Goal: Task Accomplishment & Management: Manage account settings

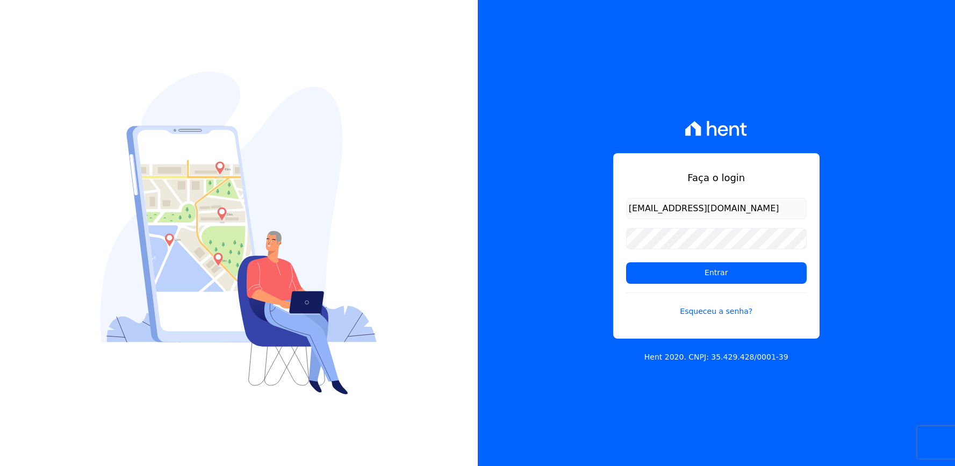
click at [672, 272] on input "Entrar" at bounding box center [716, 272] width 181 height 21
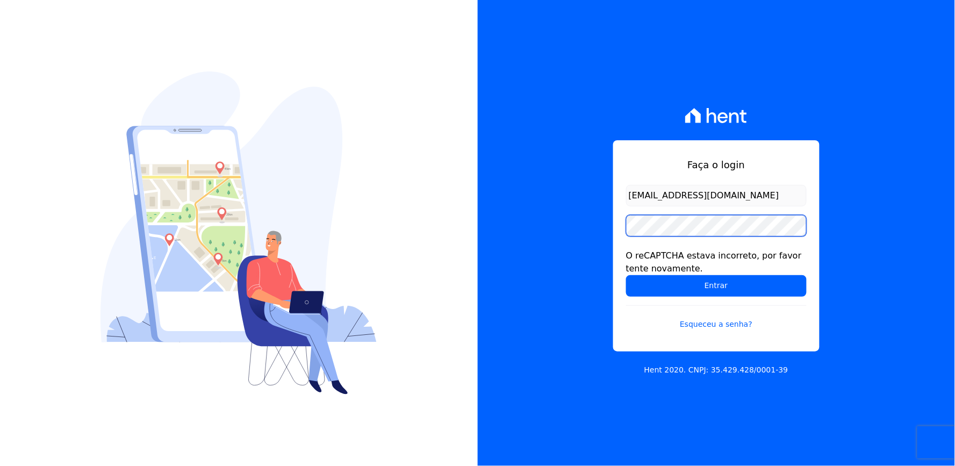
click at [623, 226] on div "Faça o login thayna@graalengenharia.com.br O reCAPTCHA estava incorreto, por fa…" at bounding box center [716, 245] width 206 height 211
click at [571, 250] on div "Faça o login thayna@graalengenharia.com.br O reCAPTCHA estava incorreto, por fa…" at bounding box center [717, 233] width 478 height 466
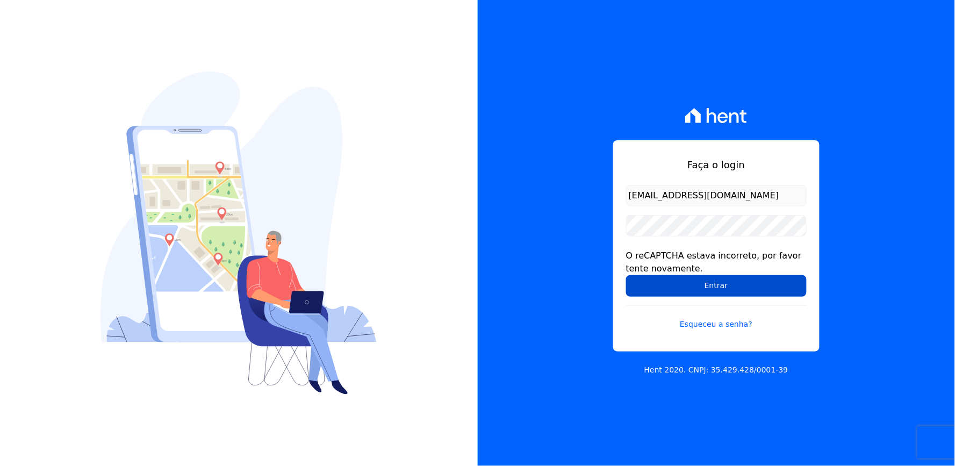
click at [644, 277] on input "Entrar" at bounding box center [716, 285] width 181 height 21
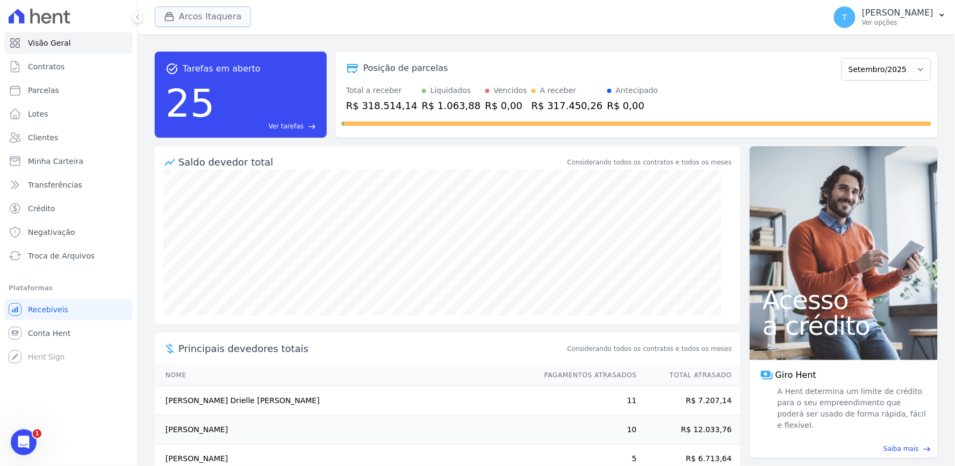
click at [183, 12] on button "Arcos Itaquera" at bounding box center [203, 16] width 96 height 20
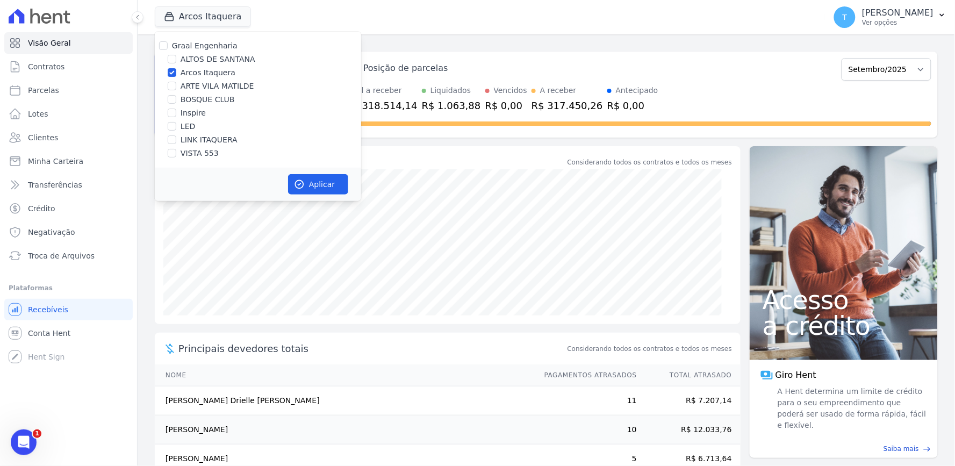
drag, startPoint x: 793, startPoint y: 60, endPoint x: 779, endPoint y: 44, distance: 20.9
click at [793, 60] on div "Posição de parcelas Julho/2023 Agosto/2023 Setembro/2023 Outubro/2023 Novembro/…" at bounding box center [636, 68] width 589 height 25
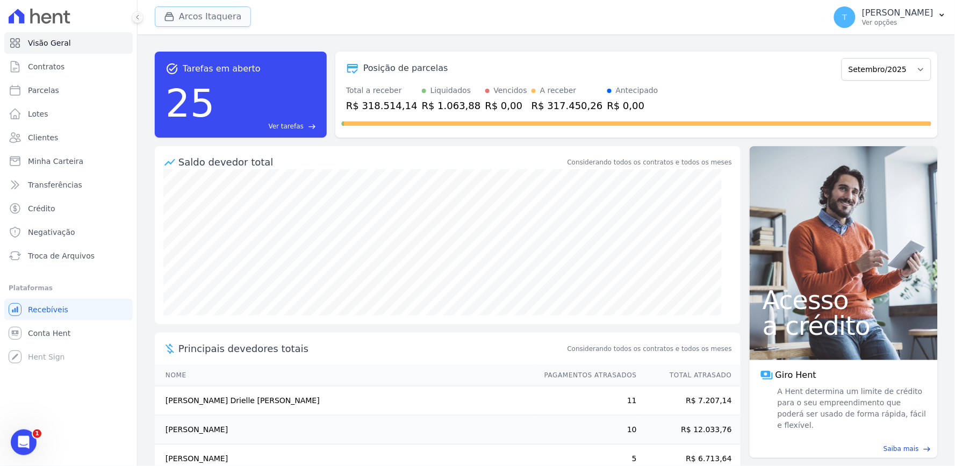
click at [181, 20] on button "Arcos Itaquera" at bounding box center [203, 16] width 96 height 20
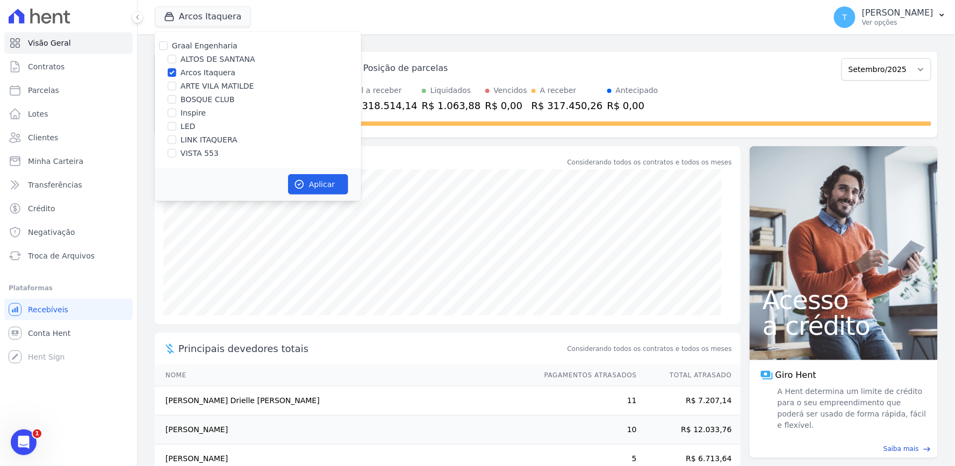
click at [205, 73] on label "Arcos Itaquera" at bounding box center [208, 72] width 55 height 11
click at [176, 73] on input "Arcos Itaquera" at bounding box center [172, 72] width 9 height 9
checkbox input "false"
click at [206, 56] on label "ALTOS DE SANTANA" at bounding box center [218, 59] width 75 height 11
click at [176, 56] on input "ALTOS DE SANTANA" at bounding box center [172, 59] width 9 height 9
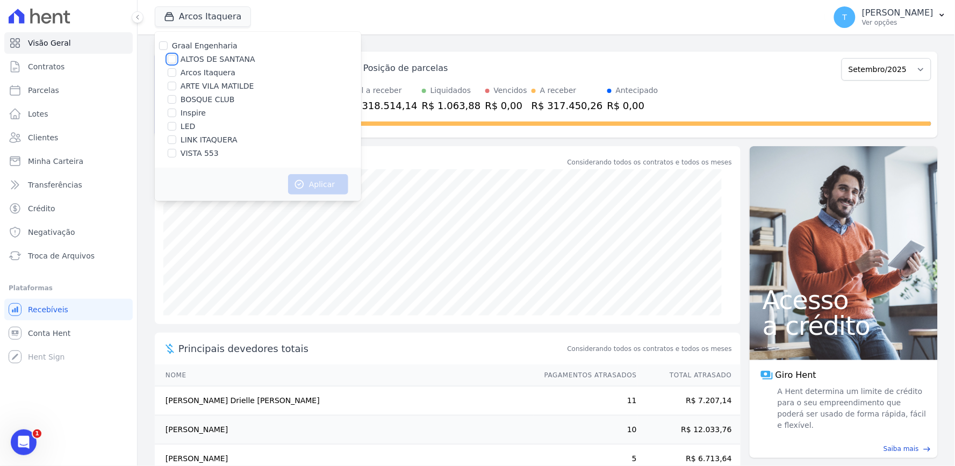
checkbox input "true"
click at [311, 181] on button "Aplicar" at bounding box center [318, 184] width 60 height 20
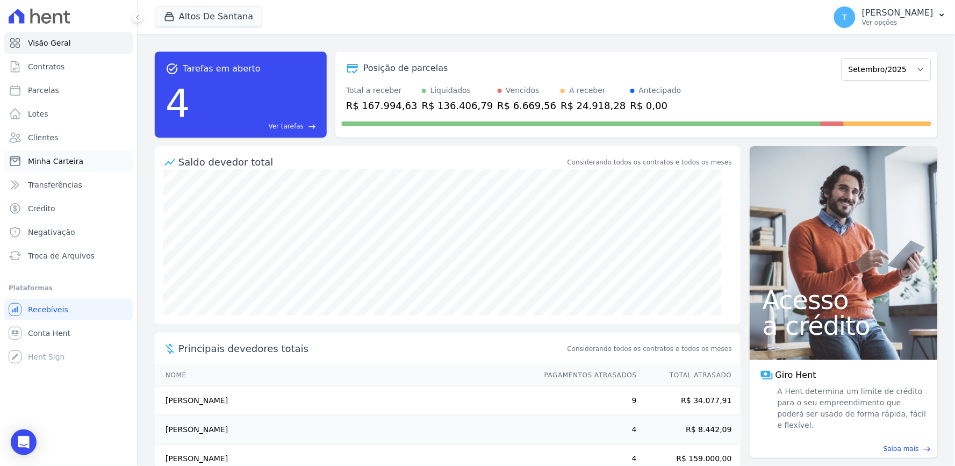
click at [34, 165] on span "Minha Carteira" at bounding box center [55, 161] width 55 height 11
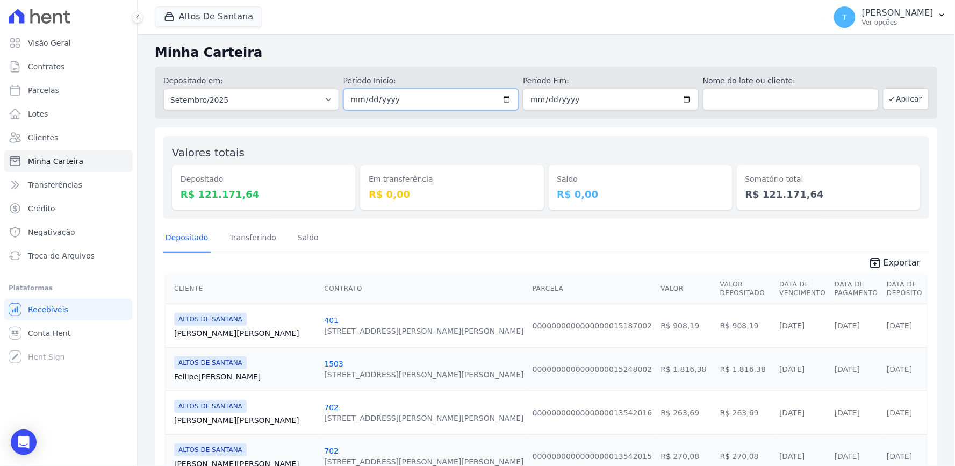
click at [501, 97] on input "2025-09-01" at bounding box center [431, 99] width 176 height 21
type input "[DATE]"
click at [683, 96] on input "2025-09-30" at bounding box center [611, 99] width 176 height 21
type input "[DATE]"
click at [893, 96] on button "Aplicar" at bounding box center [906, 98] width 46 height 21
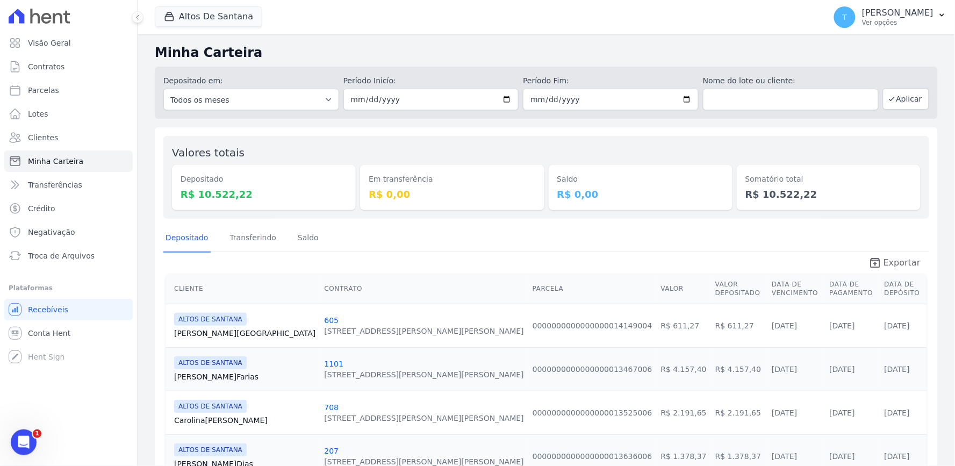
click at [883, 258] on span "Exportar" at bounding box center [901, 262] width 37 height 13
click at [834, 231] on div "Depositado Transferindo [GEOGRAPHIC_DATA]" at bounding box center [546, 238] width 766 height 26
click at [206, 11] on button "Altos De Santana" at bounding box center [208, 16] width 107 height 20
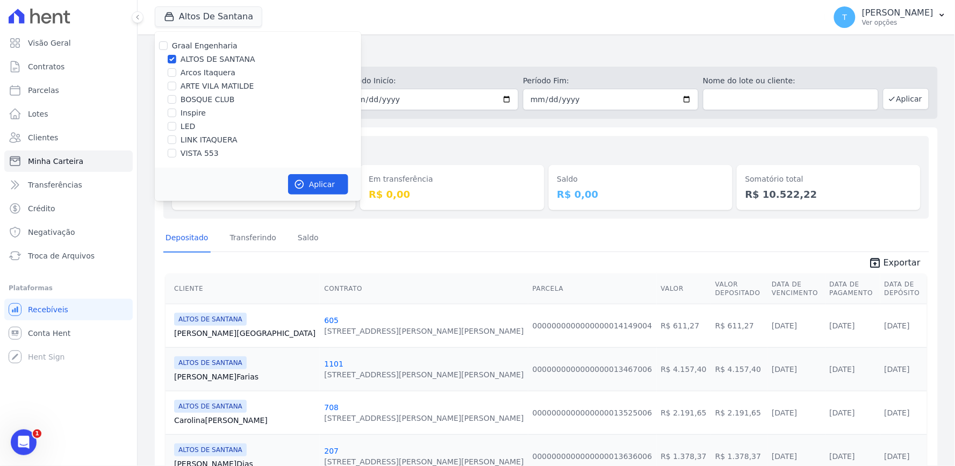
click at [200, 54] on label "ALTOS DE SANTANA" at bounding box center [218, 59] width 75 height 11
click at [176, 55] on input "ALTOS DE SANTANA" at bounding box center [172, 59] width 9 height 9
checkbox input "false"
click at [207, 86] on label "ARTE VILA MATILDE" at bounding box center [218, 86] width 74 height 11
click at [176, 86] on input "ARTE VILA MATILDE" at bounding box center [172, 86] width 9 height 9
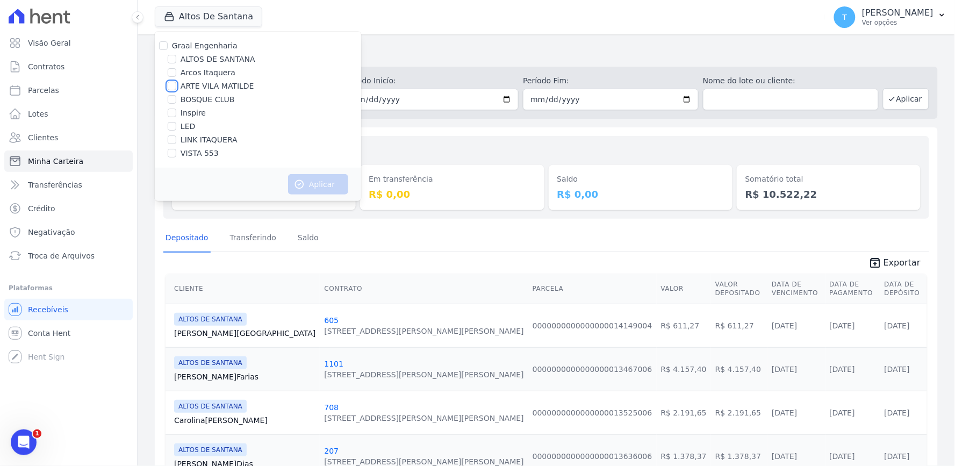
checkbox input "true"
click at [314, 178] on button "Aplicar" at bounding box center [318, 184] width 60 height 20
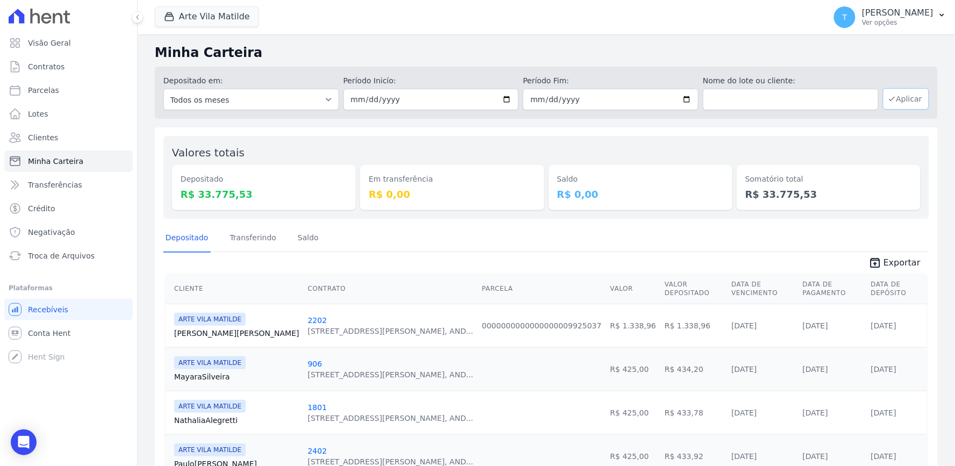
click at [892, 103] on button "Aplicar" at bounding box center [906, 98] width 46 height 21
click at [899, 265] on span "Exportar" at bounding box center [901, 262] width 37 height 13
drag, startPoint x: 206, startPoint y: 19, endPoint x: 191, endPoint y: 61, distance: 44.3
click at [206, 19] on button "Arte Vila Matilde" at bounding box center [207, 16] width 104 height 20
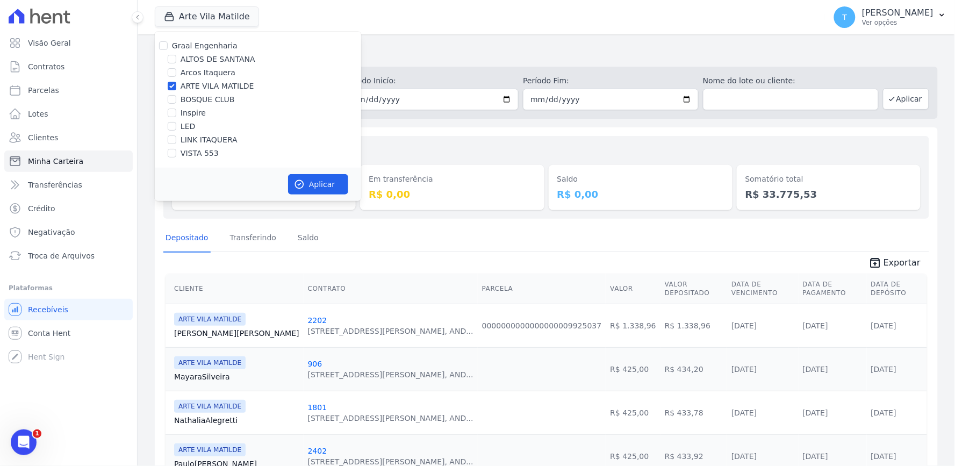
click at [205, 83] on label "ARTE VILA MATILDE" at bounding box center [218, 86] width 74 height 11
click at [176, 83] on input "ARTE VILA MATILDE" at bounding box center [172, 86] width 9 height 9
checkbox input "false"
click at [200, 98] on label "BOSQUE CLUB" at bounding box center [208, 99] width 54 height 11
click at [176, 98] on input "BOSQUE CLUB" at bounding box center [172, 99] width 9 height 9
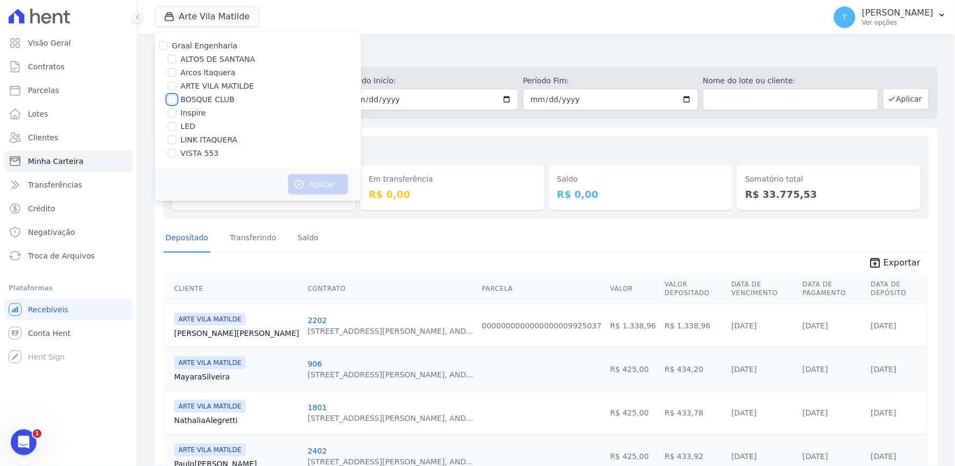
checkbox input "true"
click at [317, 179] on button "Aplicar" at bounding box center [318, 184] width 60 height 20
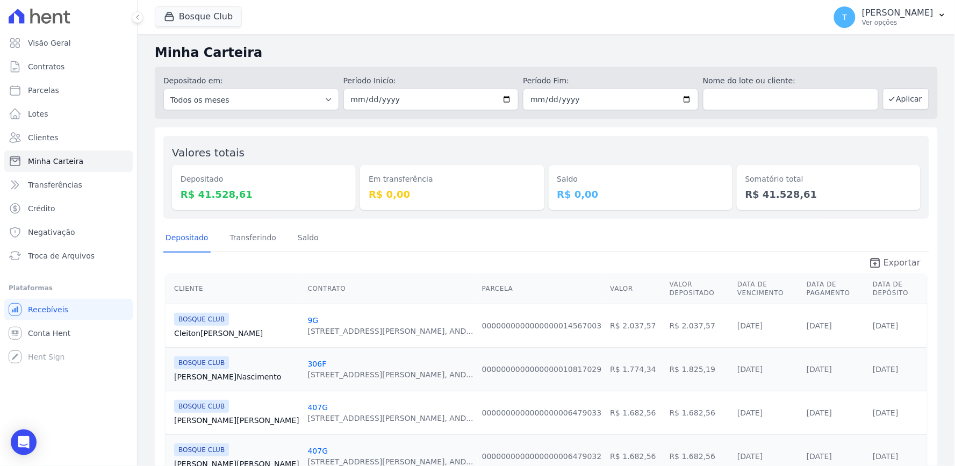
click at [870, 264] on icon "unarchive" at bounding box center [874, 262] width 13 height 13
drag, startPoint x: 218, startPoint y: 19, endPoint x: 207, endPoint y: 45, distance: 28.1
click at [218, 19] on button "Bosque Club" at bounding box center [198, 16] width 87 height 20
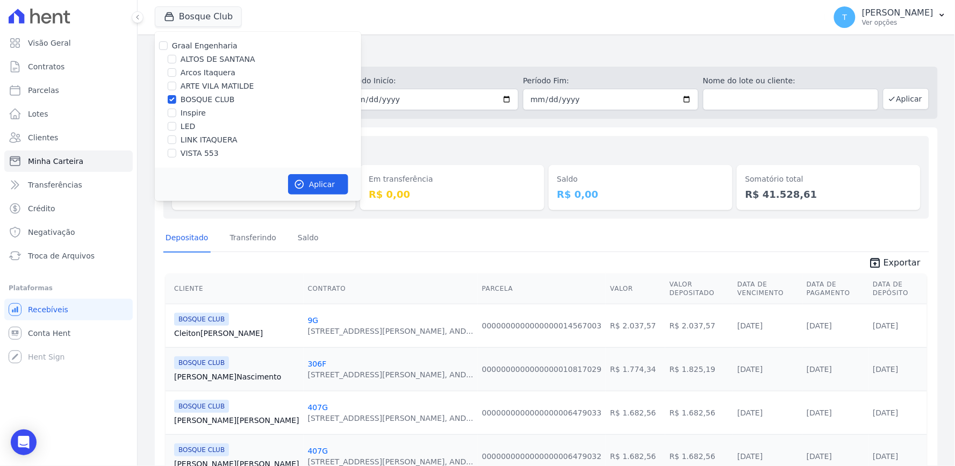
click at [191, 98] on label "BOSQUE CLUB" at bounding box center [208, 99] width 54 height 11
click at [176, 98] on input "BOSQUE CLUB" at bounding box center [172, 99] width 9 height 9
checkbox input "false"
click at [199, 154] on label "VISTA 553" at bounding box center [200, 153] width 38 height 11
click at [176, 154] on input "VISTA 553" at bounding box center [172, 153] width 9 height 9
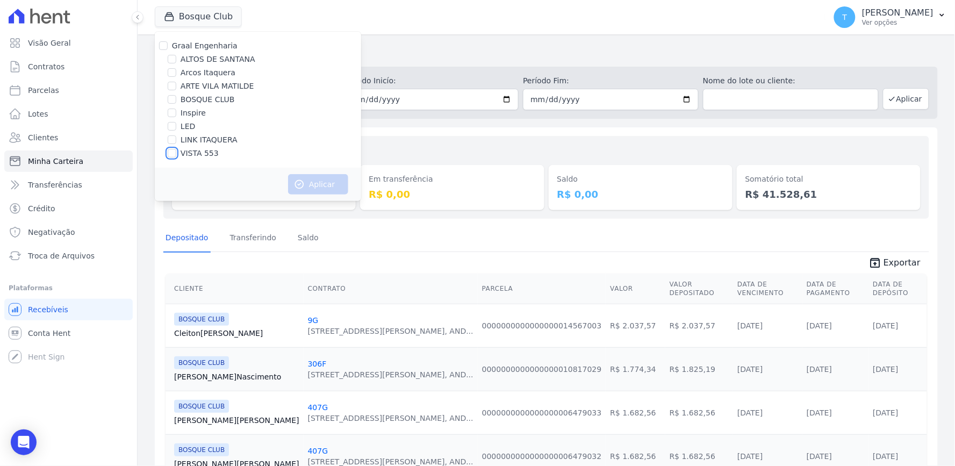
checkbox input "true"
click at [317, 179] on button "Aplicar" at bounding box center [318, 184] width 60 height 20
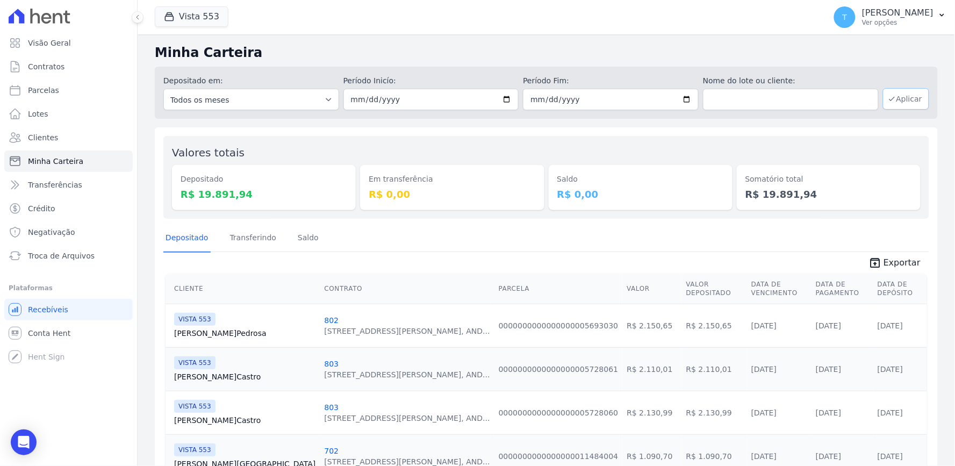
click at [889, 104] on button "Aplicar" at bounding box center [906, 98] width 46 height 21
click at [889, 266] on span "Exportar" at bounding box center [901, 262] width 37 height 13
